Goal: Transaction & Acquisition: Purchase product/service

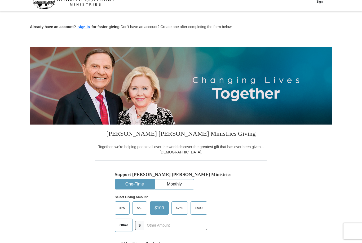
scroll to position [8, 0]
click at [163, 224] on input "text" at bounding box center [175, 225] width 63 height 9
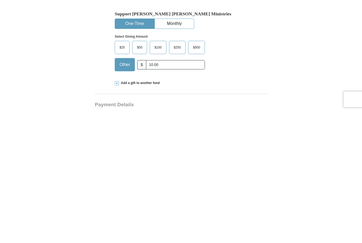
scroll to position [169, 0]
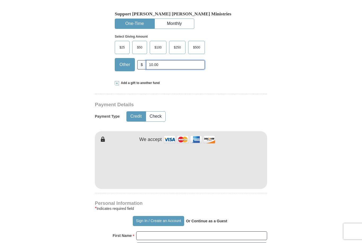
type input "10.00"
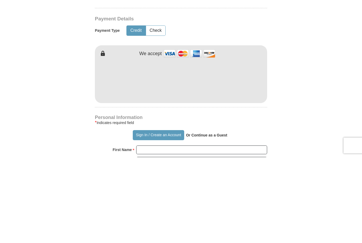
scroll to position [255, 0]
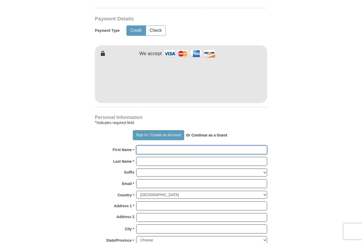
click at [174, 148] on input "First Name *" at bounding box center [201, 149] width 131 height 9
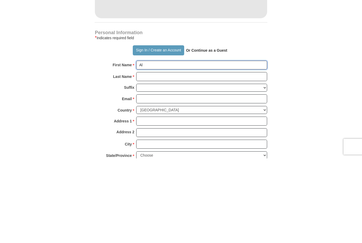
type input "[PERSON_NAME]"
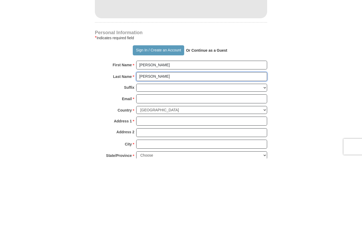
type input "[PERSON_NAME]"
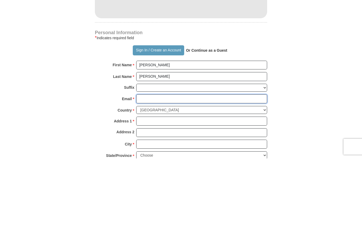
click at [163, 179] on input "Email *" at bounding box center [201, 183] width 131 height 9
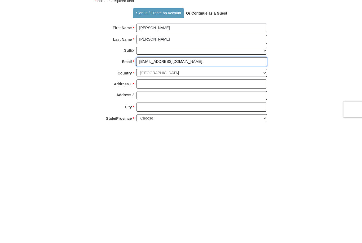
type input "[EMAIL_ADDRESS][DOMAIN_NAME]"
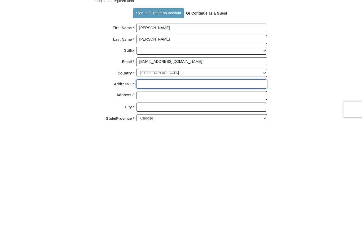
click at [170, 201] on input "Address 1 *" at bounding box center [201, 205] width 131 height 9
type input "[STREET_ADDRESS][US_STATE]"
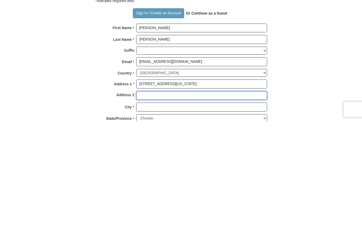
click at [174, 213] on input "Address 2" at bounding box center [201, 217] width 131 height 9
type input "Apt 3A"
click at [160, 224] on input "City *" at bounding box center [201, 228] width 131 height 9
type input "P"
type input "Arcadia"
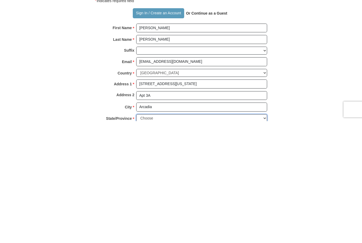
click at [170, 236] on select "Choose [US_STATE] [US_STATE] [US_STATE] [US_STATE] [US_STATE] Armed Forces Amer…" at bounding box center [201, 240] width 131 height 8
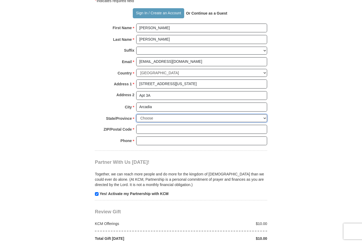
select select "CA"
click at [161, 125] on input "ZIP/Postal Code *" at bounding box center [201, 129] width 131 height 9
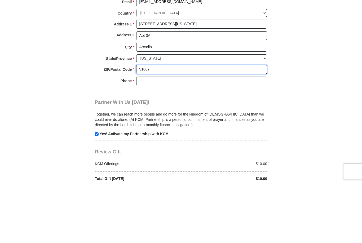
type input "91007"
click at [162, 136] on input "Phone * *" at bounding box center [201, 140] width 131 height 9
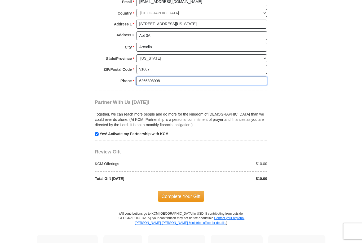
type input "6266308908"
click at [201, 191] on span "Complete Your Gift" at bounding box center [181, 196] width 47 height 11
